Goal: Find specific page/section: Find specific page/section

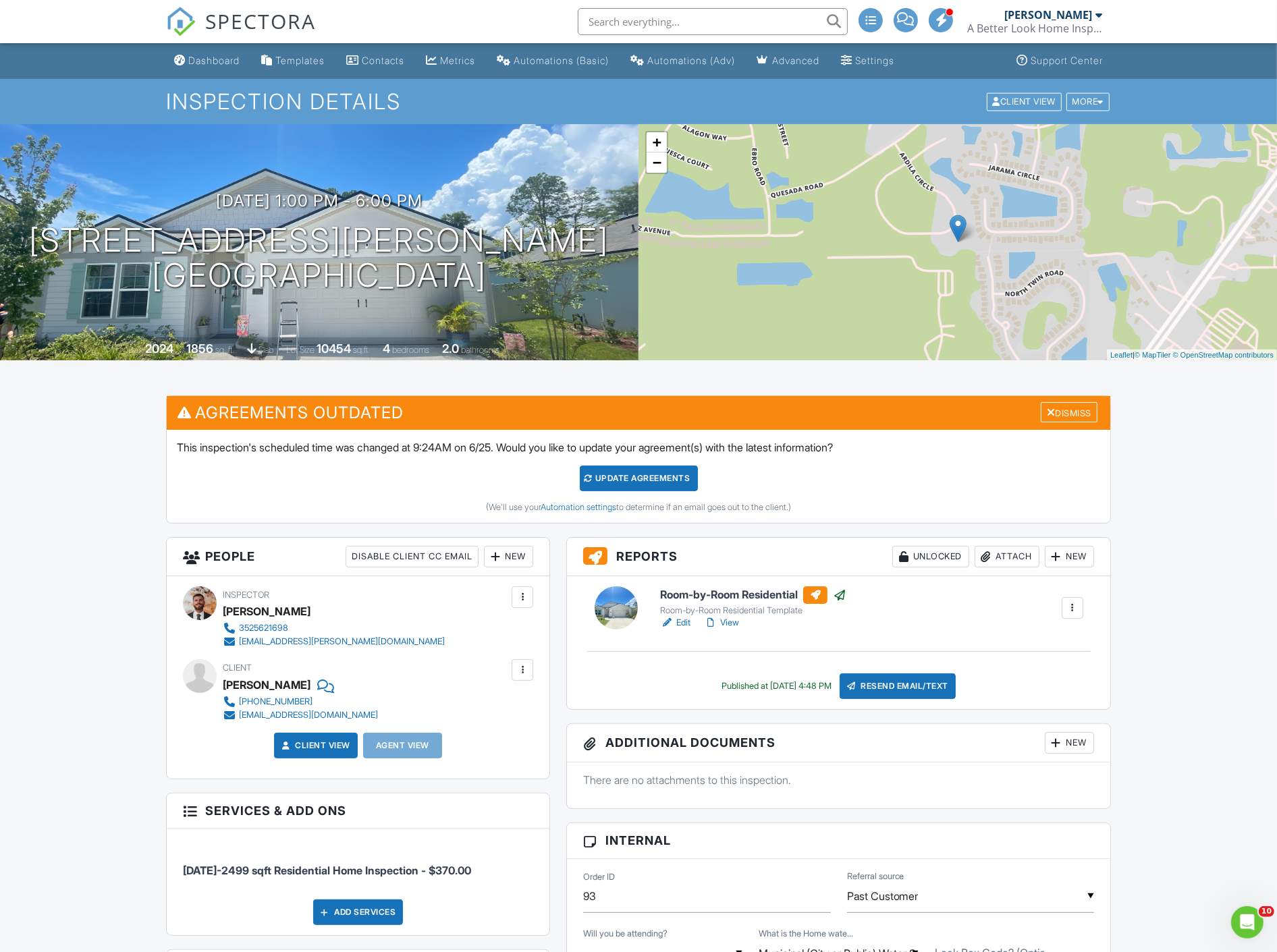
click at [616, 8] on input "text" at bounding box center [712, 22] width 270 height 27
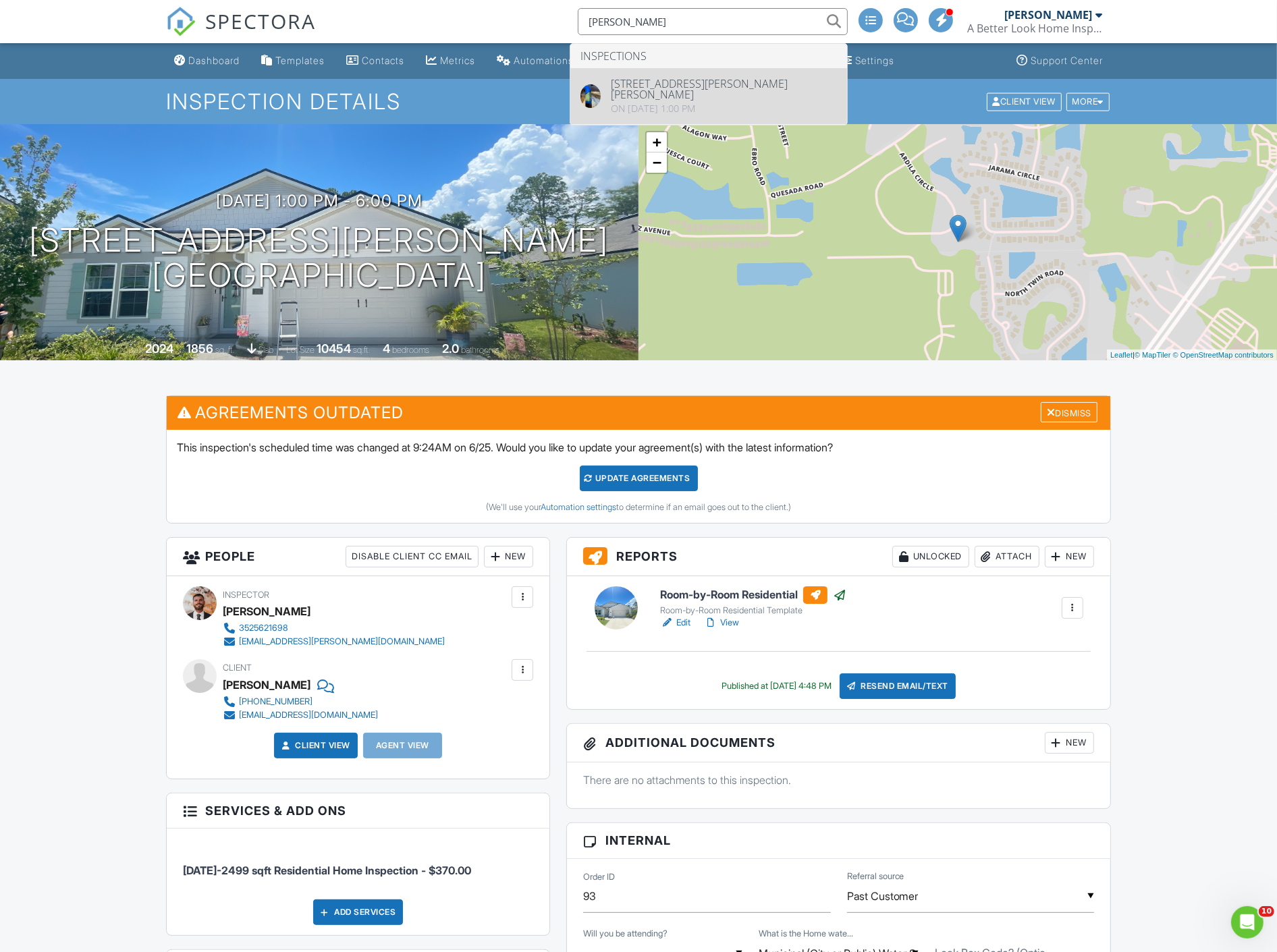
type input "[PERSON_NAME]"
